Goal: Information Seeking & Learning: Learn about a topic

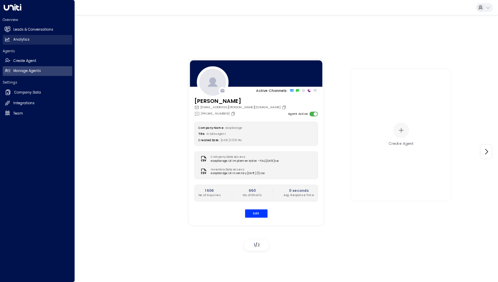
click at [19, 41] on h2 "Analytics" at bounding box center [21, 39] width 16 height 5
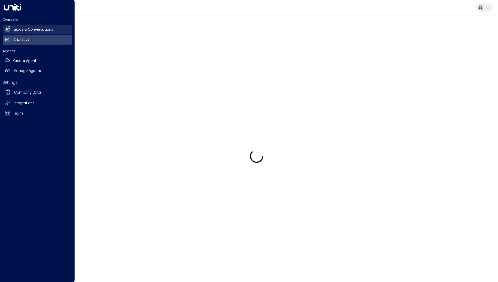
click at [27, 29] on h2 "Leads & Conversations" at bounding box center [33, 29] width 40 height 5
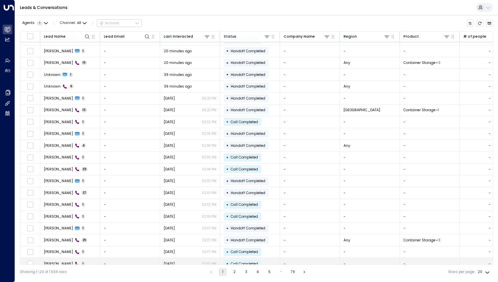
scroll to position [13, 0]
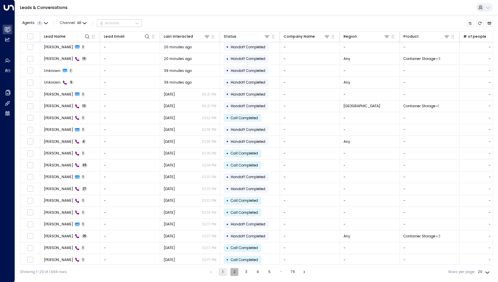
click at [235, 274] on button "2" at bounding box center [234, 272] width 8 height 8
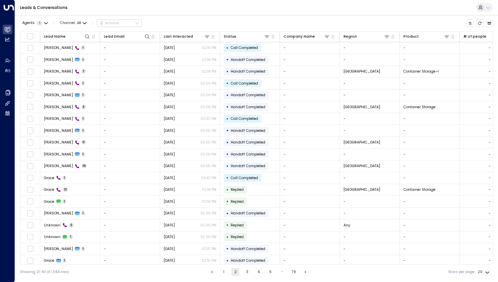
click at [247, 273] on button "3" at bounding box center [247, 272] width 8 height 8
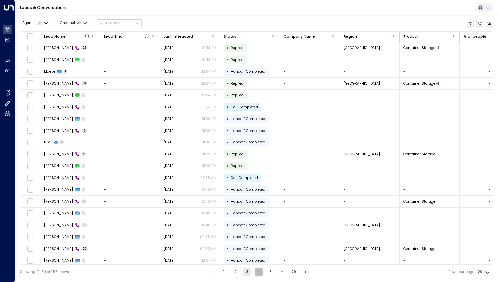
click at [259, 272] on button "4" at bounding box center [259, 272] width 8 height 8
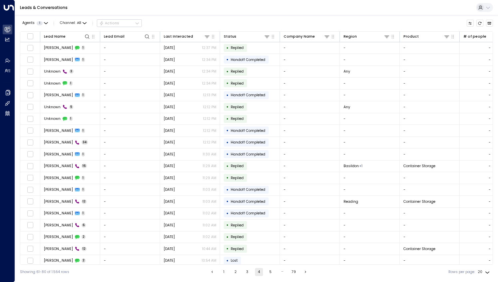
click at [270, 272] on button "5" at bounding box center [271, 272] width 8 height 8
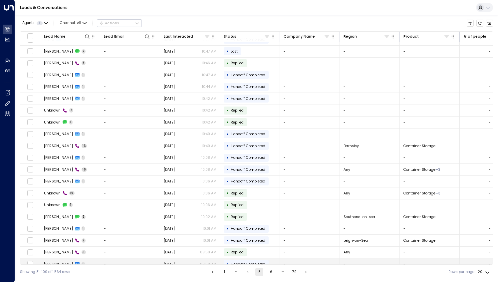
scroll to position [13, 0]
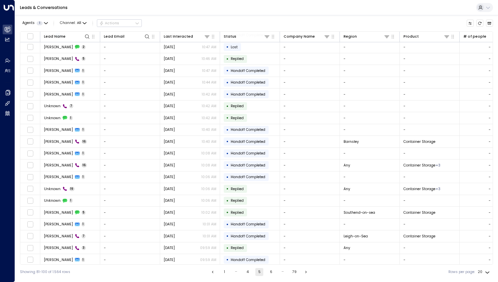
click at [270, 268] on button "6" at bounding box center [271, 272] width 8 height 8
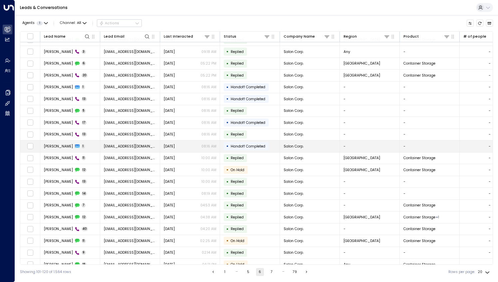
scroll to position [13, 0]
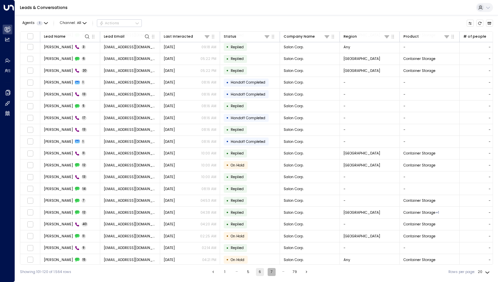
click at [271, 272] on button "7" at bounding box center [272, 272] width 8 height 8
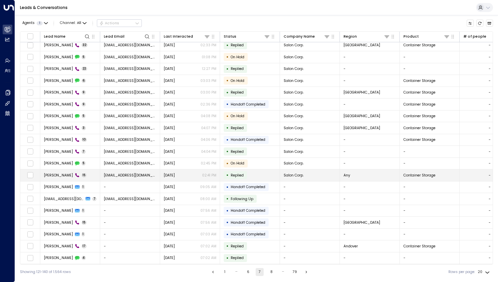
scroll to position [13, 0]
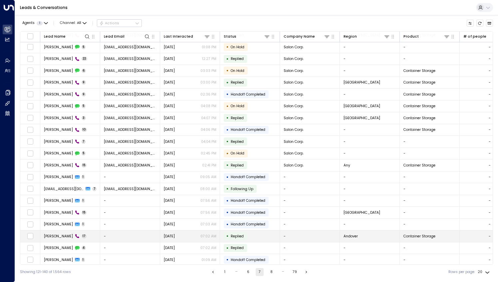
click at [52, 235] on span "[PERSON_NAME]" at bounding box center [58, 236] width 29 height 5
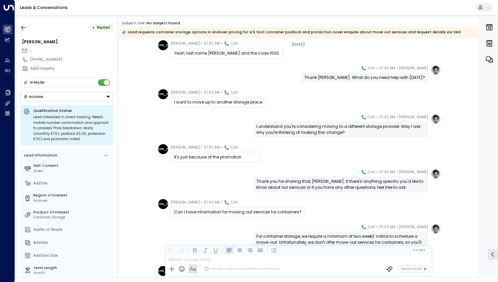
scroll to position [156, 0]
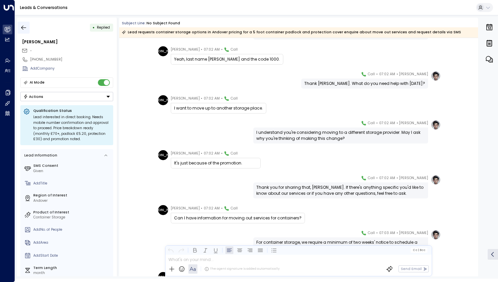
click at [24, 27] on icon "button" at bounding box center [23, 27] width 5 height 4
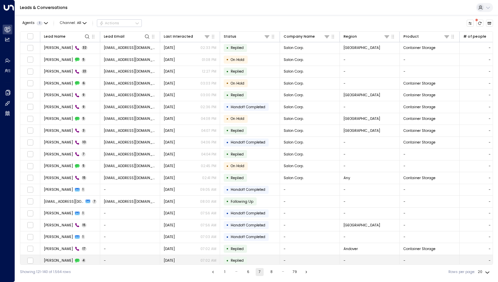
click at [54, 260] on span "[PERSON_NAME]" at bounding box center [58, 260] width 29 height 5
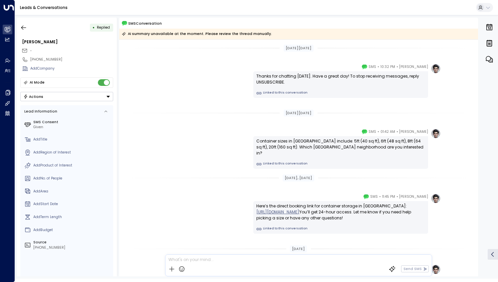
drag, startPoint x: 22, startPoint y: 27, endPoint x: 24, endPoint y: 282, distance: 254.2
click at [22, 27] on icon "button" at bounding box center [23, 27] width 7 height 7
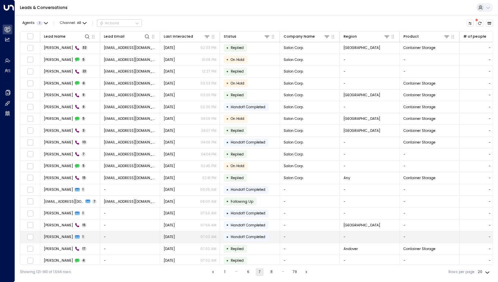
click at [47, 235] on span "[PERSON_NAME]" at bounding box center [58, 236] width 29 height 5
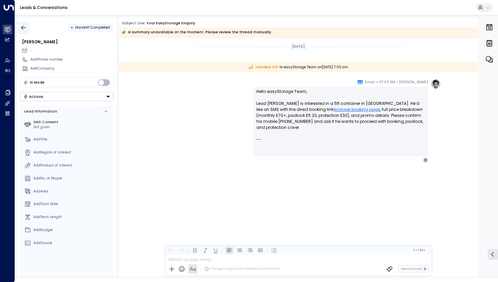
click at [23, 24] on button "button" at bounding box center [24, 28] width 12 height 12
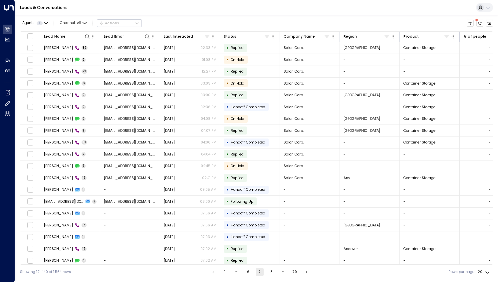
click at [270, 271] on button "8" at bounding box center [271, 272] width 8 height 8
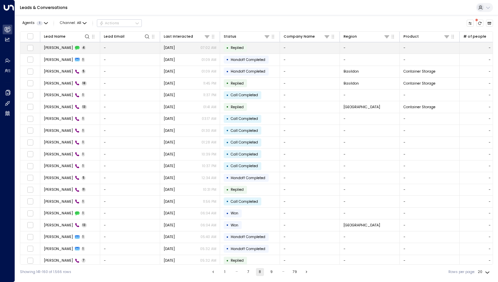
click at [81, 48] on td "[PERSON_NAME] 4" at bounding box center [70, 48] width 60 height 12
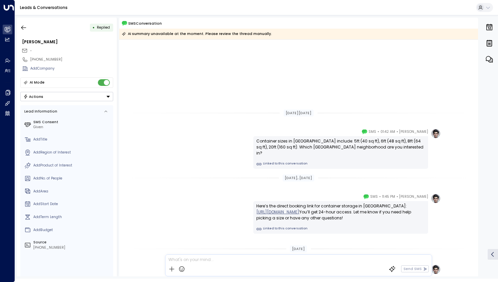
scroll to position [96, 0]
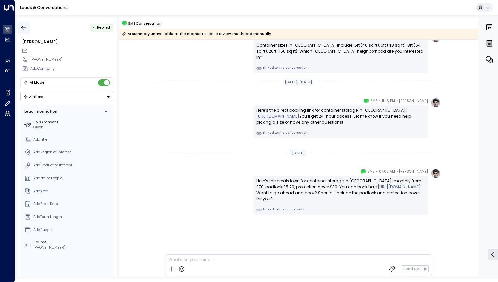
click at [26, 25] on icon "button" at bounding box center [23, 27] width 7 height 7
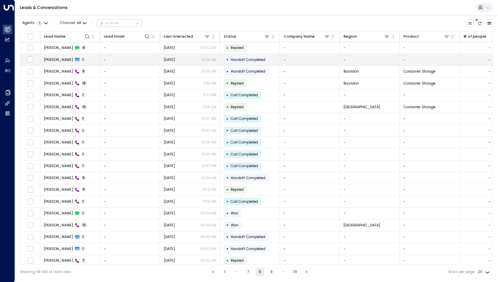
click at [119, 59] on td "-" at bounding box center [130, 60] width 60 height 12
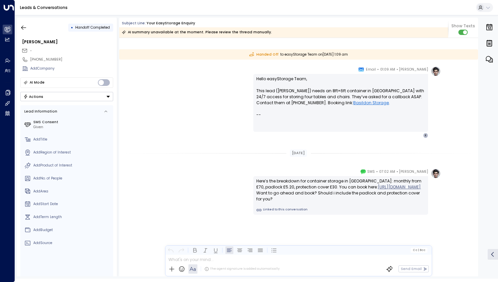
scroll to position [294, 0]
click at [24, 29] on icon "button" at bounding box center [23, 27] width 7 height 7
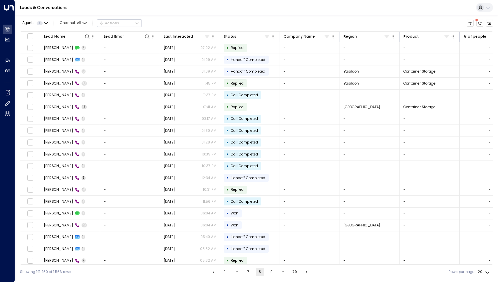
click at [249, 272] on button "7" at bounding box center [248, 272] width 8 height 8
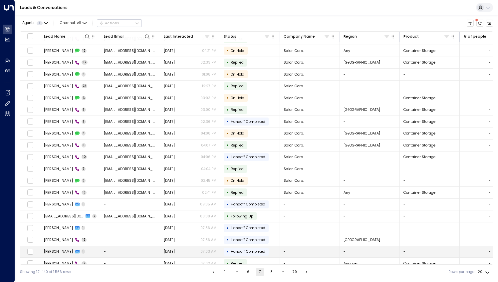
scroll to position [13, 0]
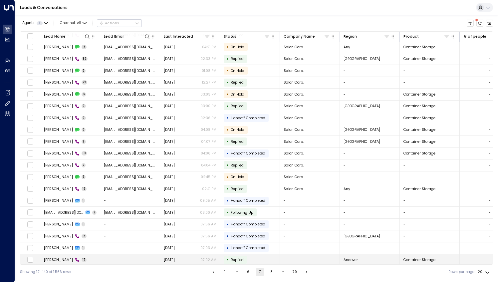
click at [81, 262] on td "[PERSON_NAME] 17" at bounding box center [70, 260] width 60 height 12
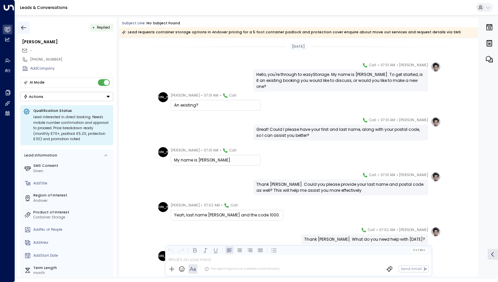
click at [25, 27] on icon "button" at bounding box center [23, 27] width 5 height 4
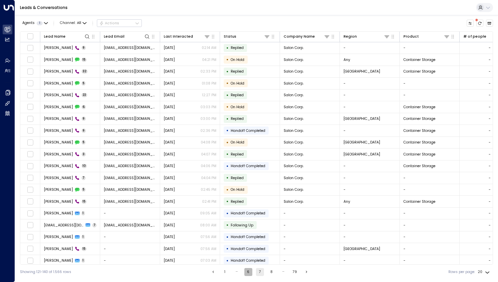
click at [250, 272] on button "6" at bounding box center [248, 272] width 8 height 8
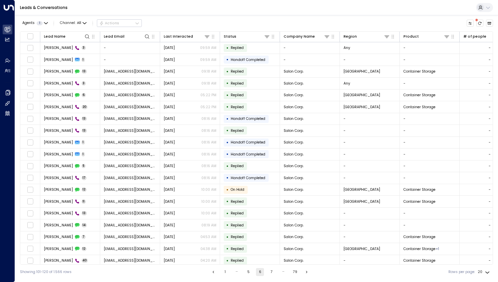
click at [269, 269] on button "7" at bounding box center [272, 272] width 8 height 8
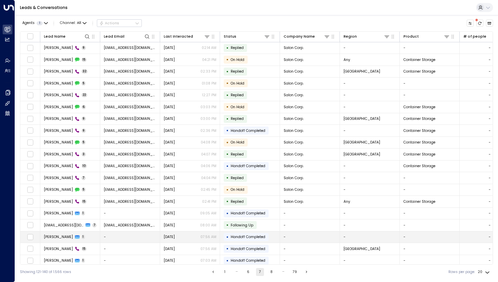
scroll to position [13, 0]
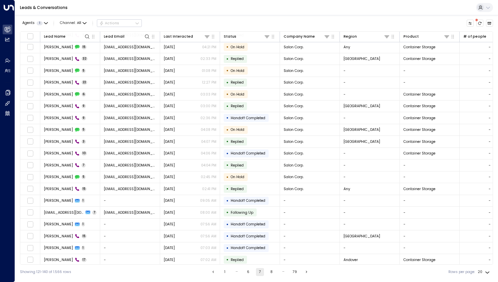
click at [270, 272] on button "8" at bounding box center [272, 272] width 8 height 8
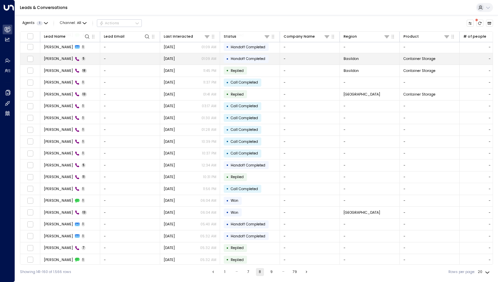
click at [85, 57] on td "[PERSON_NAME] 5" at bounding box center [70, 59] width 60 height 12
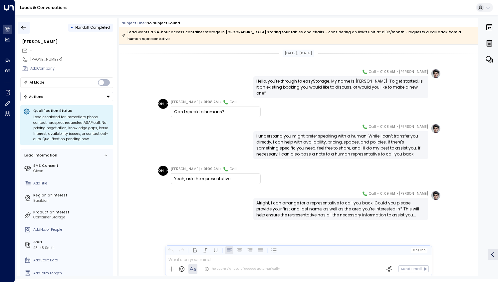
click at [22, 28] on icon "button" at bounding box center [23, 27] width 7 height 7
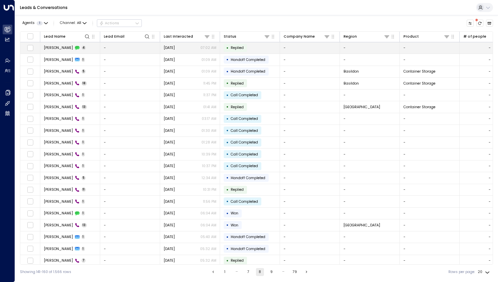
click at [81, 48] on td "[PERSON_NAME] 4" at bounding box center [70, 48] width 60 height 12
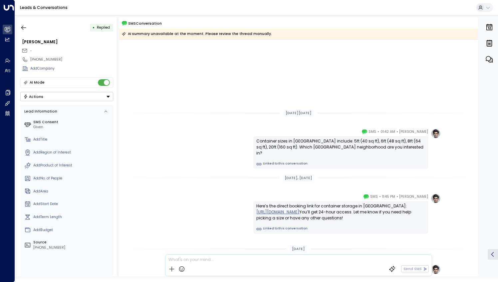
scroll to position [96, 0]
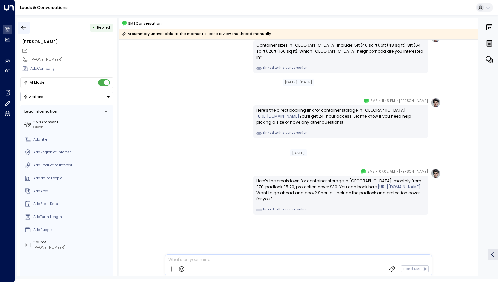
click at [20, 29] on button "button" at bounding box center [24, 28] width 12 height 12
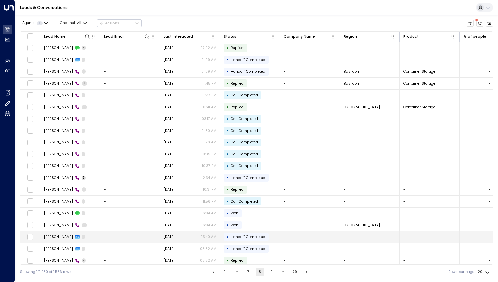
scroll to position [13, 0]
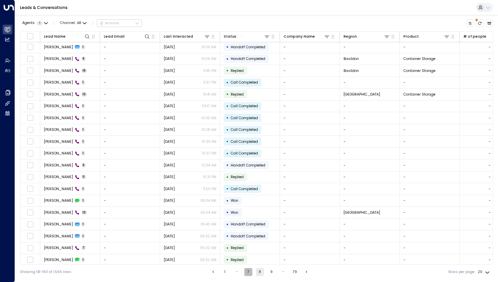
click at [248, 272] on button "7" at bounding box center [248, 272] width 8 height 8
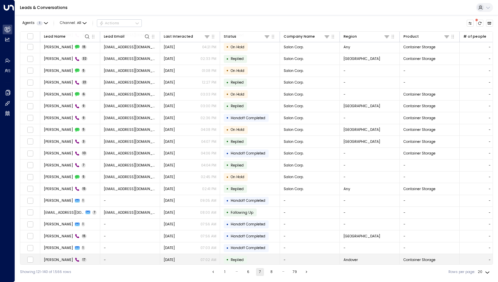
click at [86, 258] on td "[PERSON_NAME] 17" at bounding box center [70, 260] width 60 height 12
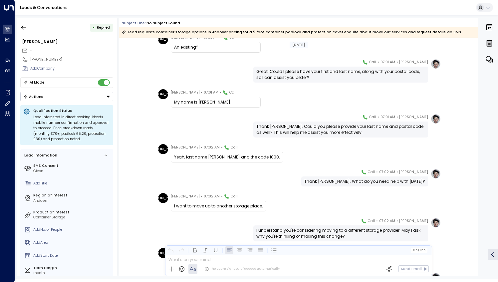
scroll to position [100, 0]
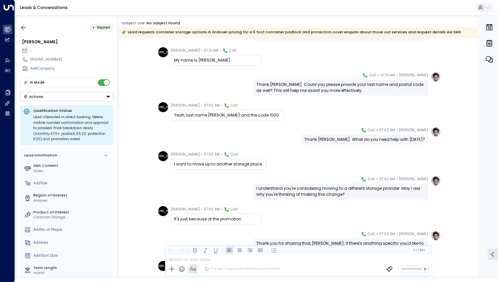
click at [211, 164] on div "I want to move up to another storage place." at bounding box center [218, 164] width 89 height 6
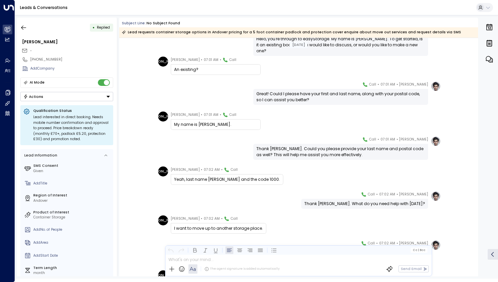
scroll to position [0, 0]
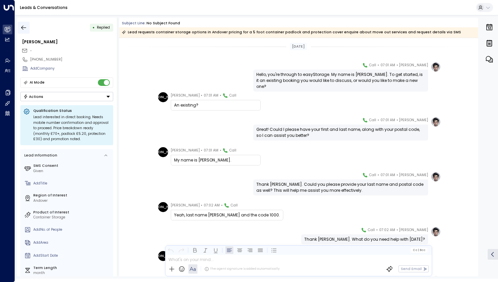
click at [22, 28] on icon "button" at bounding box center [23, 27] width 5 height 4
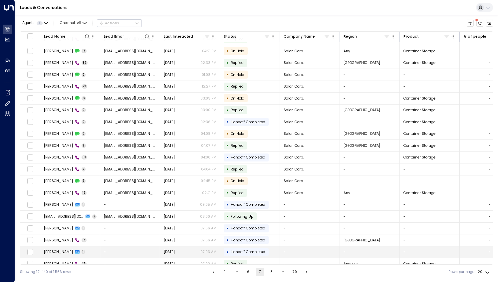
scroll to position [13, 0]
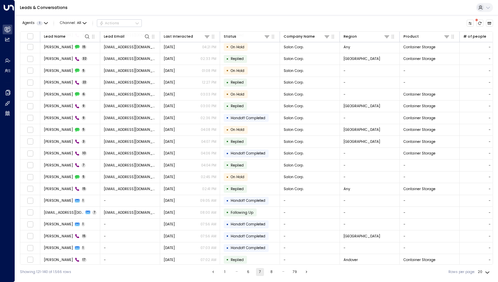
click at [272, 274] on button "8" at bounding box center [272, 272] width 8 height 8
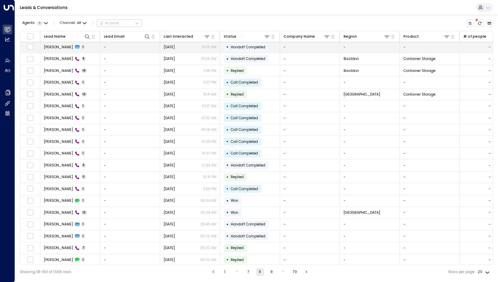
click at [77, 46] on td "[PERSON_NAME] 1" at bounding box center [70, 47] width 60 height 12
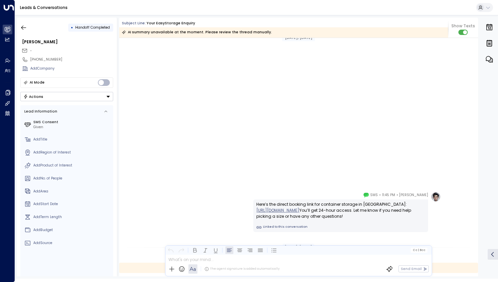
scroll to position [214, 0]
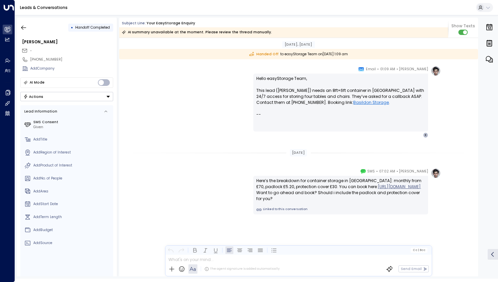
drag, startPoint x: 289, startPoint y: 183, endPoint x: 368, endPoint y: 213, distance: 84.9
click at [368, 202] on div "Here’s the breakdown for container storage in [GEOGRAPHIC_DATA]: monthly from £…" at bounding box center [340, 190] width 169 height 24
drag, startPoint x: 368, startPoint y: 213, endPoint x: 353, endPoint y: 220, distance: 17.4
click at [353, 212] on link "Linked to this conversation" at bounding box center [340, 209] width 169 height 5
click at [320, 202] on div "Here’s the breakdown for container storage in [GEOGRAPHIC_DATA]: monthly from £…" at bounding box center [340, 190] width 169 height 24
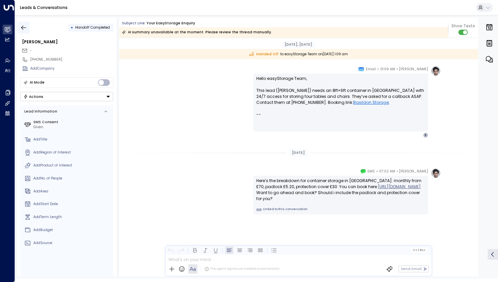
click at [24, 28] on icon "button" at bounding box center [23, 27] width 7 height 7
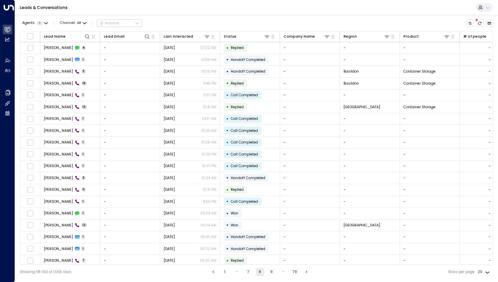
click at [251, 269] on button "7" at bounding box center [248, 272] width 8 height 8
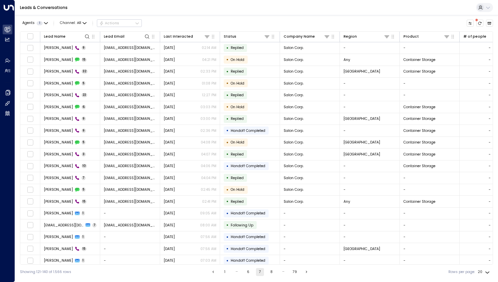
click at [250, 272] on button "6" at bounding box center [248, 272] width 8 height 8
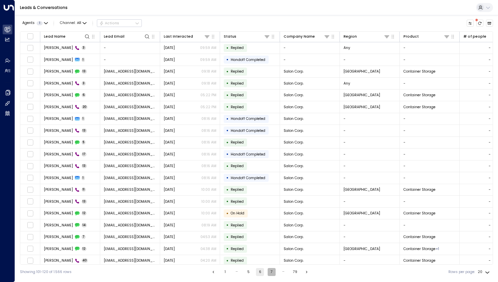
click at [272, 270] on button "7" at bounding box center [272, 272] width 8 height 8
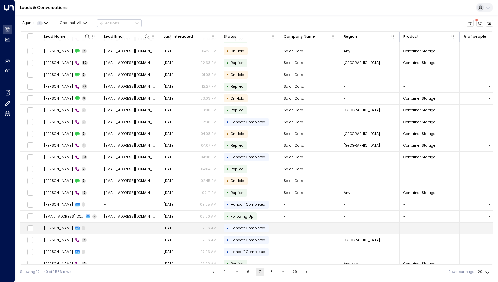
scroll to position [13, 0]
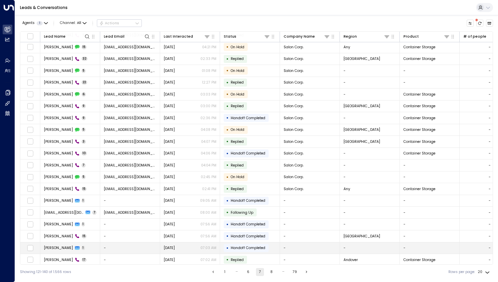
click at [82, 242] on td "[PERSON_NAME] 1" at bounding box center [70, 248] width 60 height 12
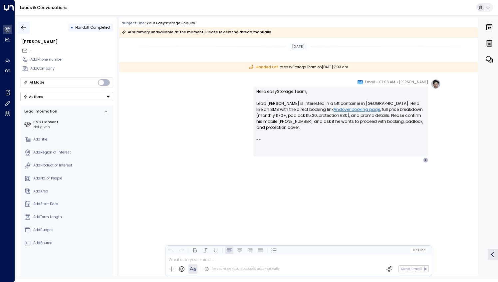
click at [26, 26] on icon "button" at bounding box center [23, 27] width 7 height 7
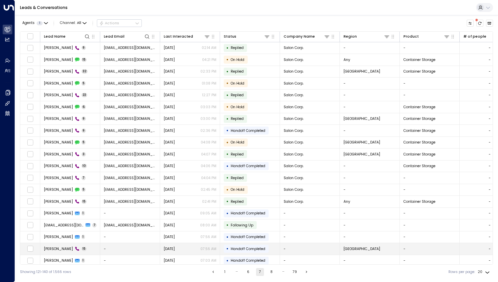
scroll to position [13, 0]
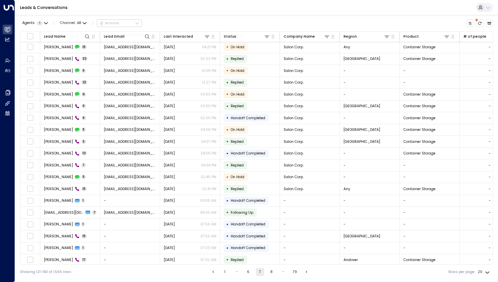
click at [271, 271] on button "8" at bounding box center [272, 272] width 8 height 8
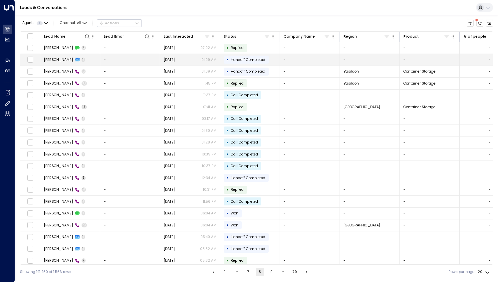
click at [77, 59] on td "[PERSON_NAME] 1" at bounding box center [70, 60] width 60 height 12
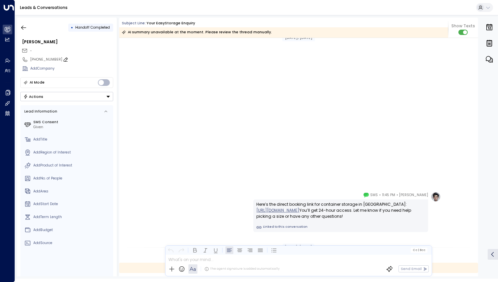
scroll to position [214, 0]
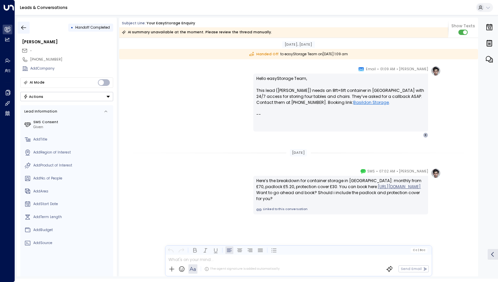
click at [23, 26] on icon "button" at bounding box center [23, 27] width 7 height 7
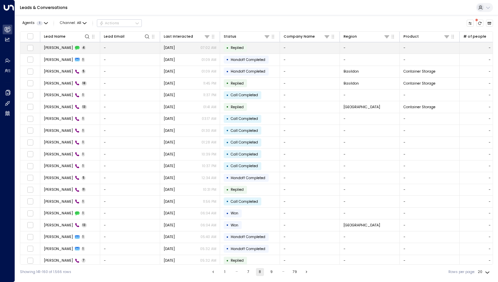
click at [80, 50] on td "[PERSON_NAME] 4" at bounding box center [70, 48] width 60 height 12
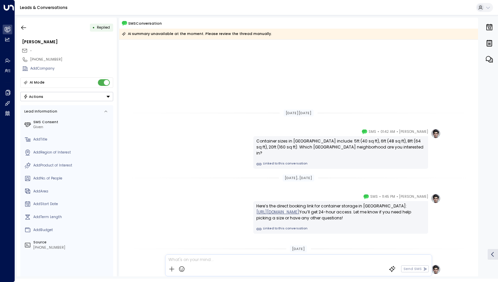
scroll to position [96, 0]
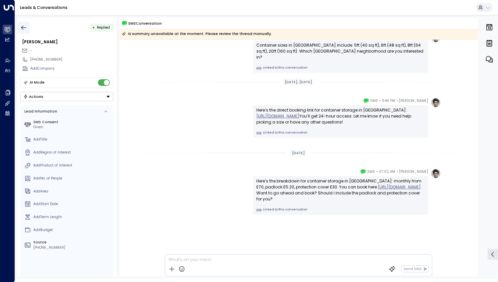
click at [22, 31] on button "button" at bounding box center [24, 28] width 12 height 12
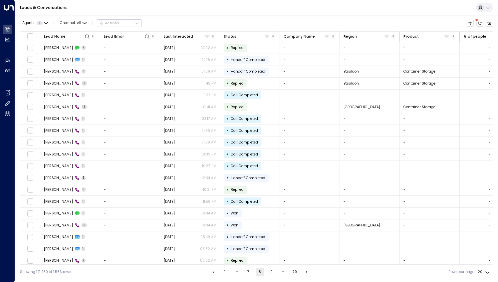
click at [246, 273] on button "7" at bounding box center [248, 272] width 8 height 8
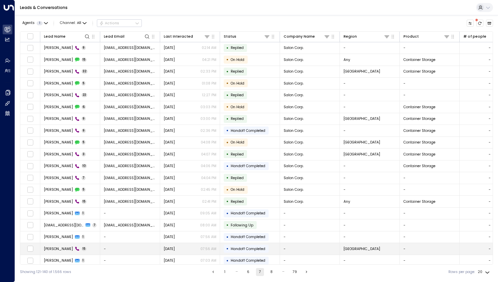
click at [84, 247] on td "[PERSON_NAME] 15" at bounding box center [70, 249] width 60 height 12
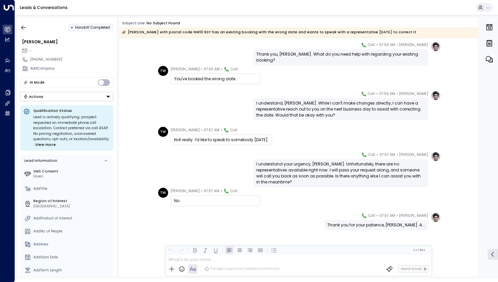
scroll to position [128, 0]
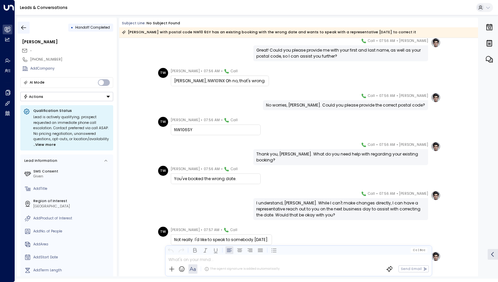
click at [24, 29] on icon "button" at bounding box center [23, 27] width 7 height 7
